Goal: Find contact information: Find contact information

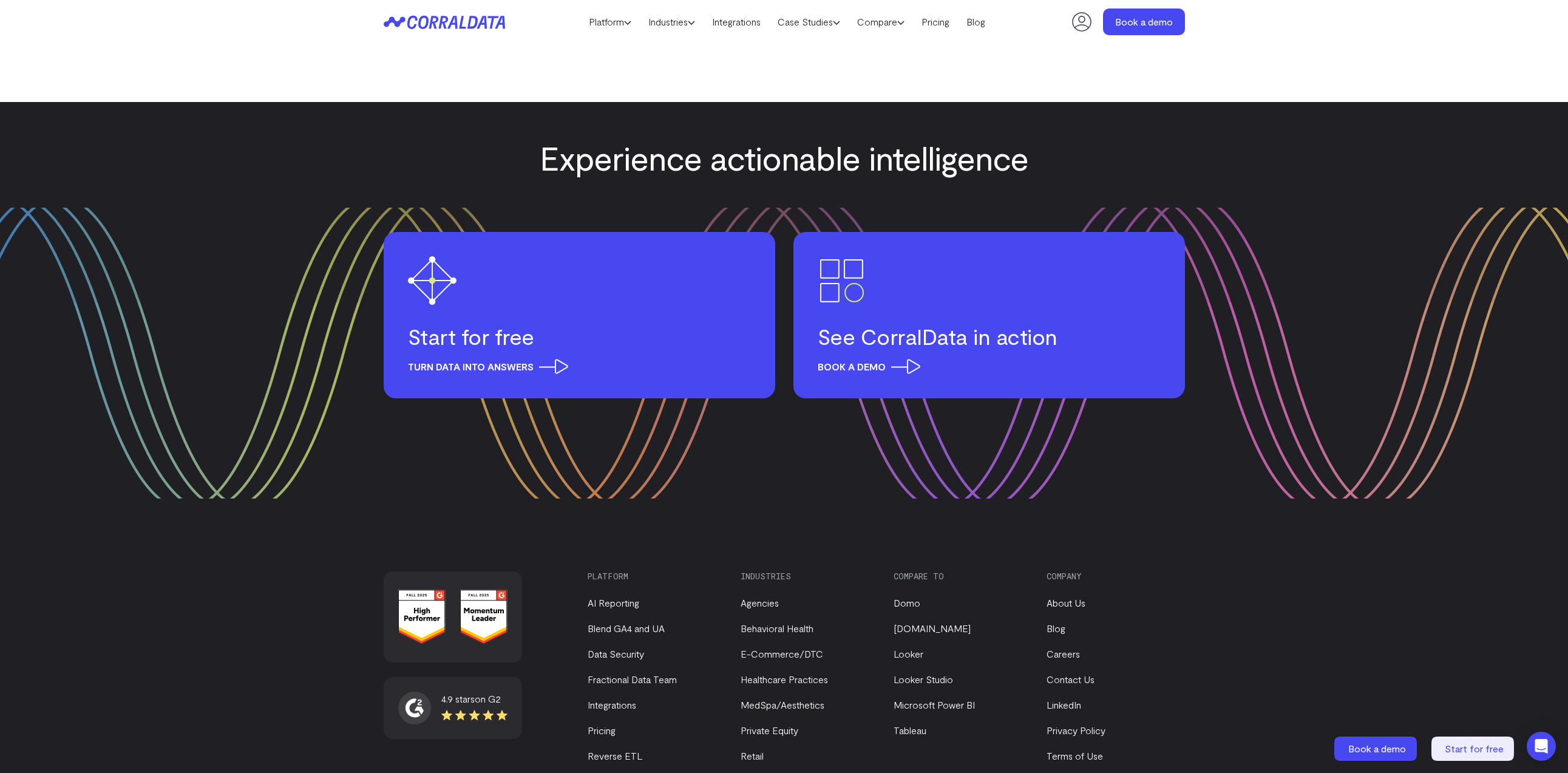
scroll to position [1327, 0]
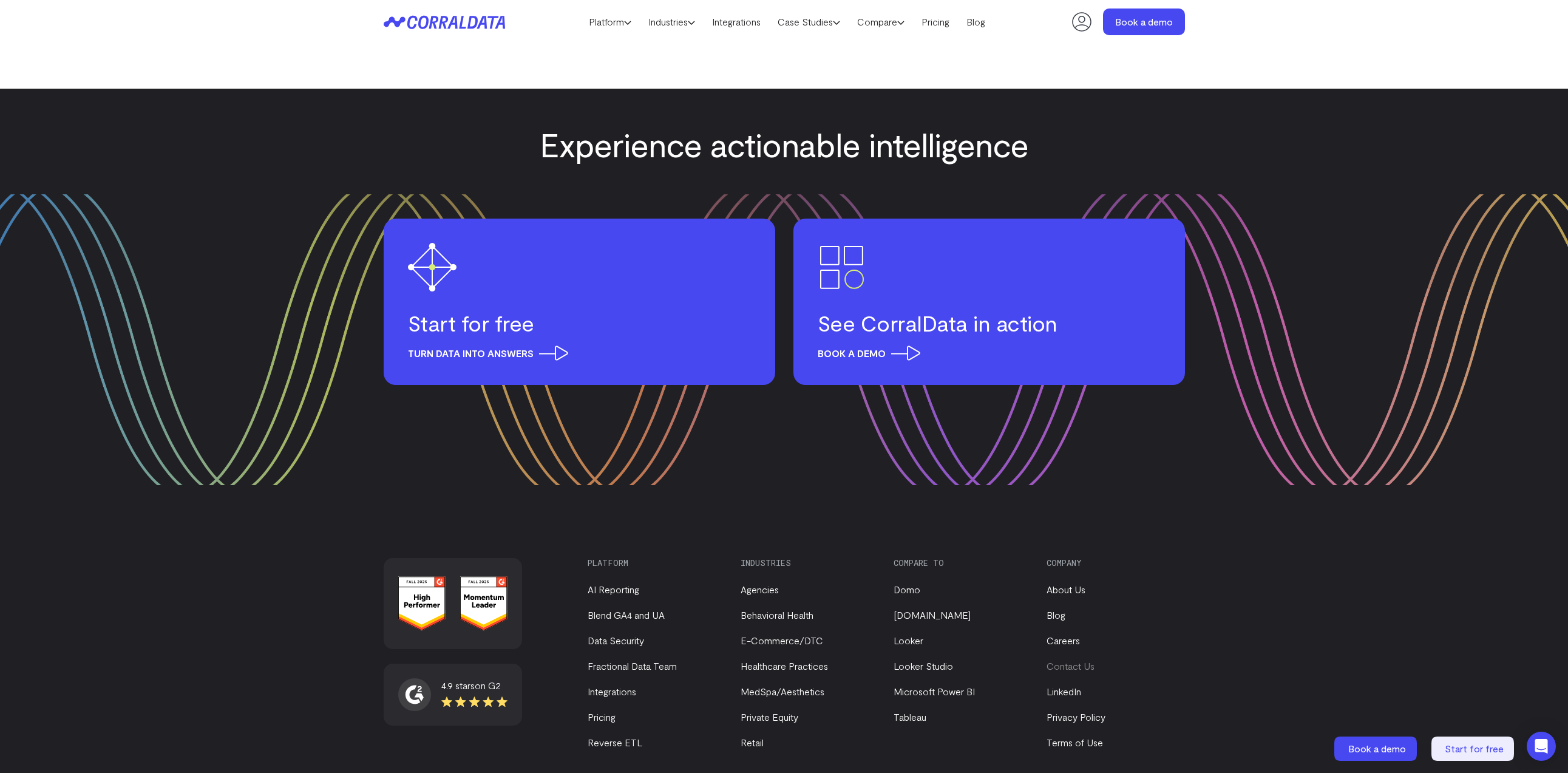
click at [1062, 660] on link "Contact Us" at bounding box center [1070, 665] width 48 height 11
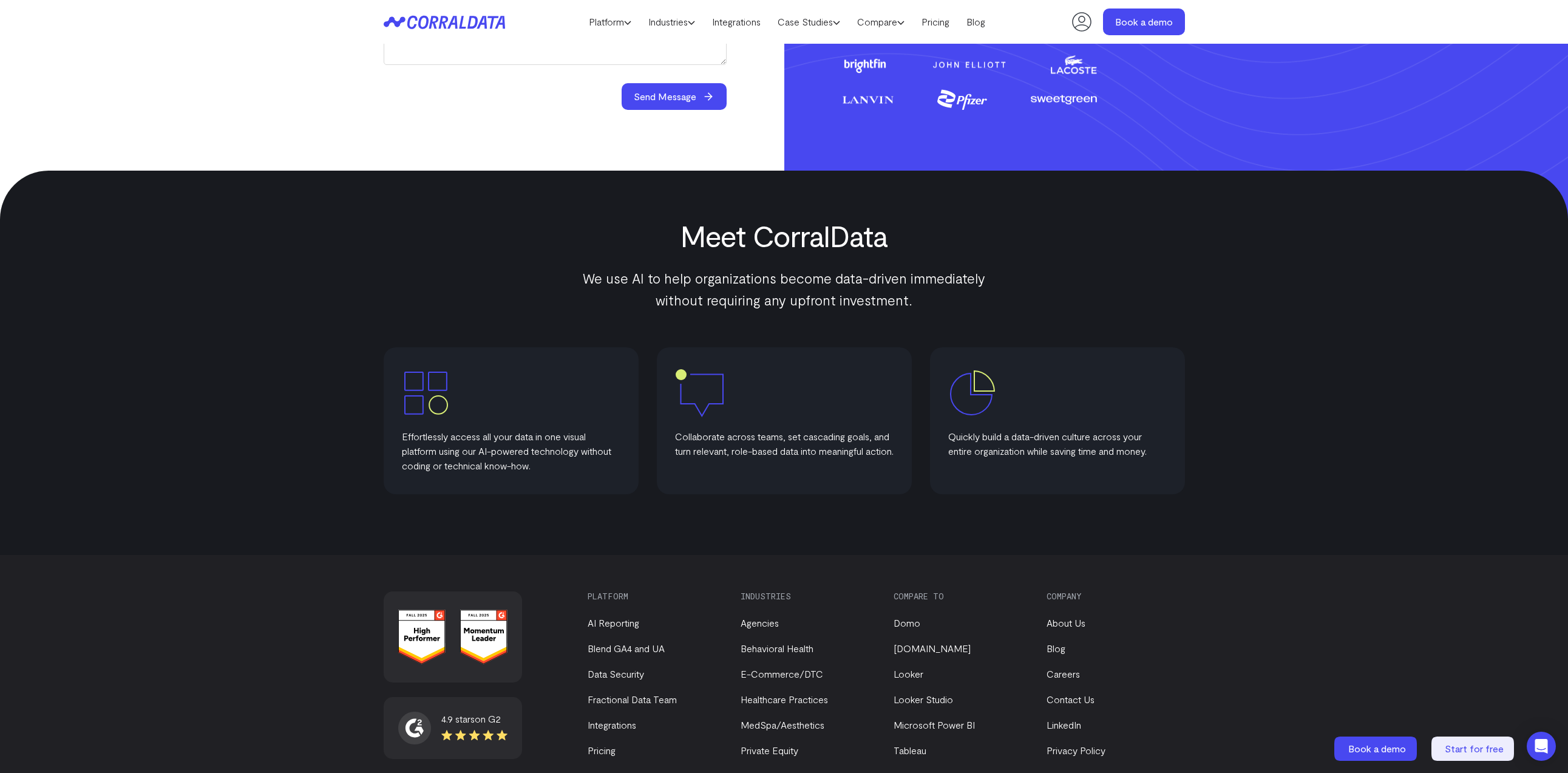
scroll to position [463, 0]
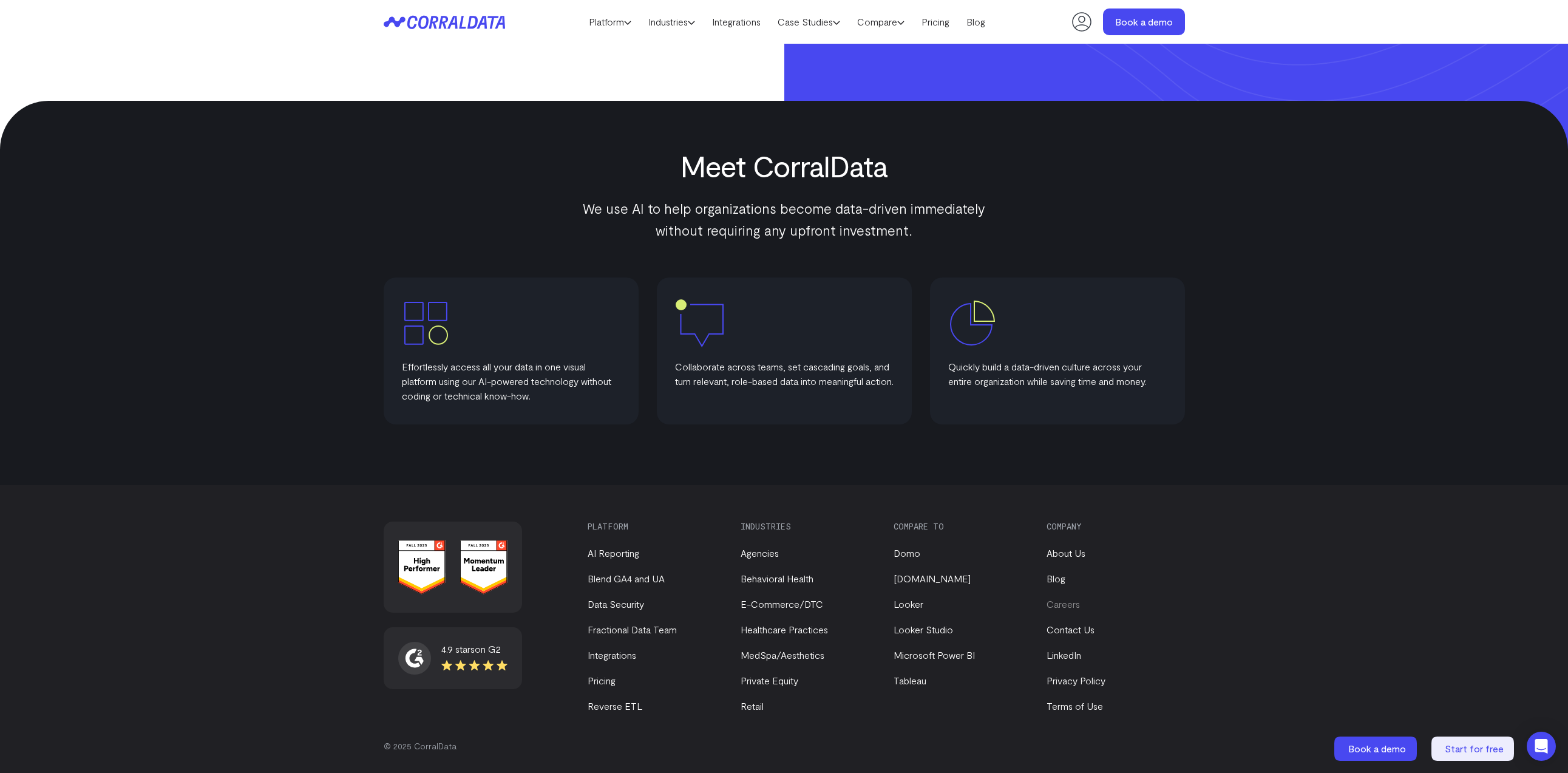
click at [1058, 605] on link "Careers" at bounding box center [1063, 603] width 33 height 11
